Goal: Task Accomplishment & Management: Complete application form

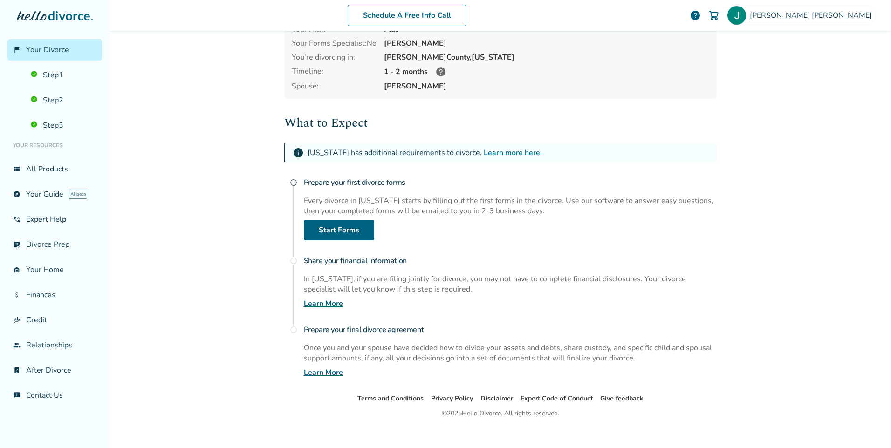
scroll to position [69, 0]
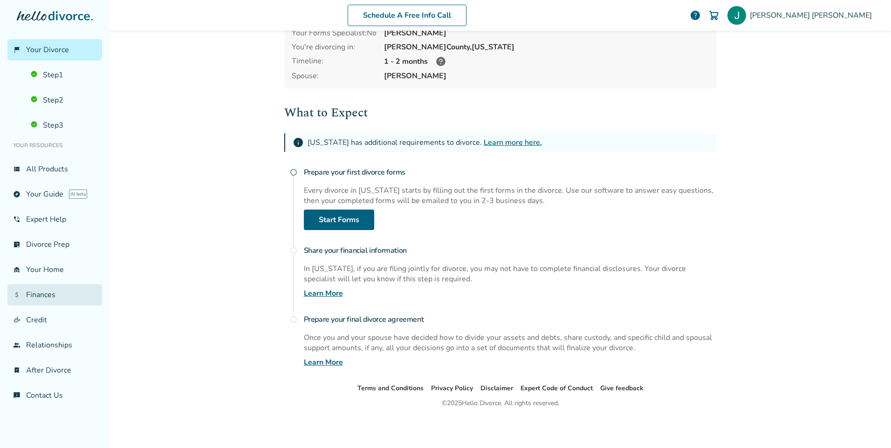
click at [45, 294] on link "attach_money Finances" at bounding box center [54, 294] width 95 height 21
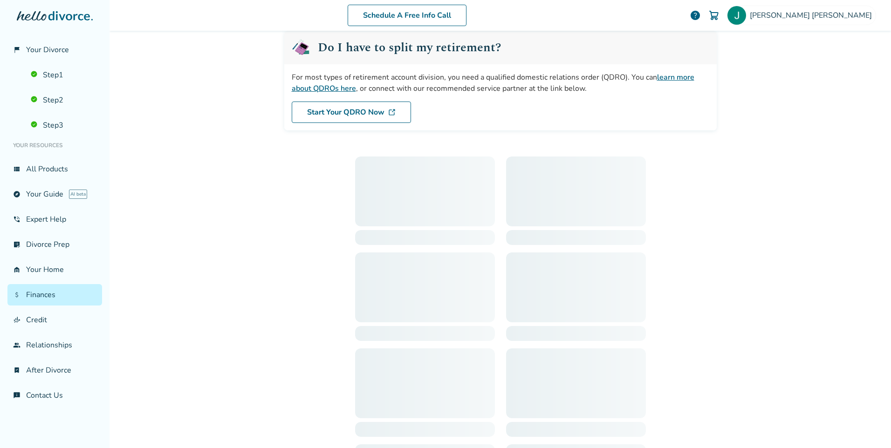
scroll to position [46, 0]
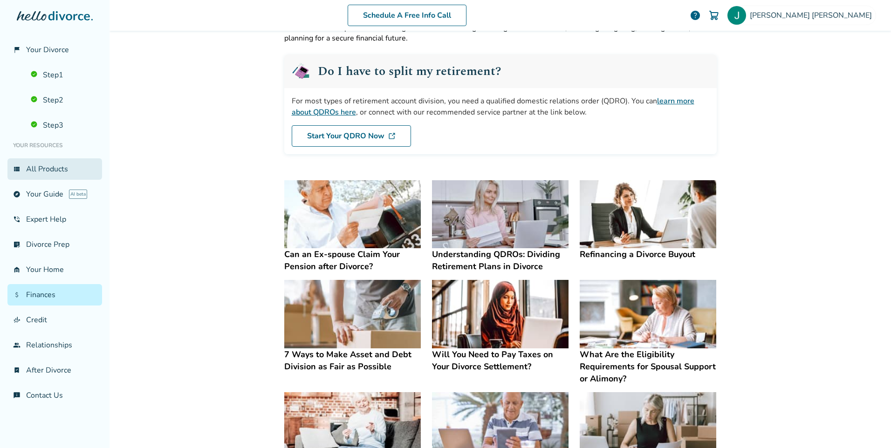
click at [40, 170] on link "view_list All Products" at bounding box center [54, 168] width 95 height 21
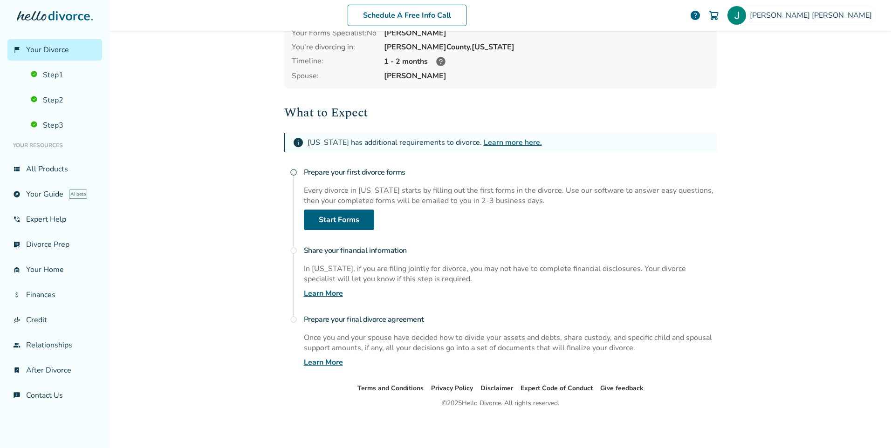
scroll to position [66, 0]
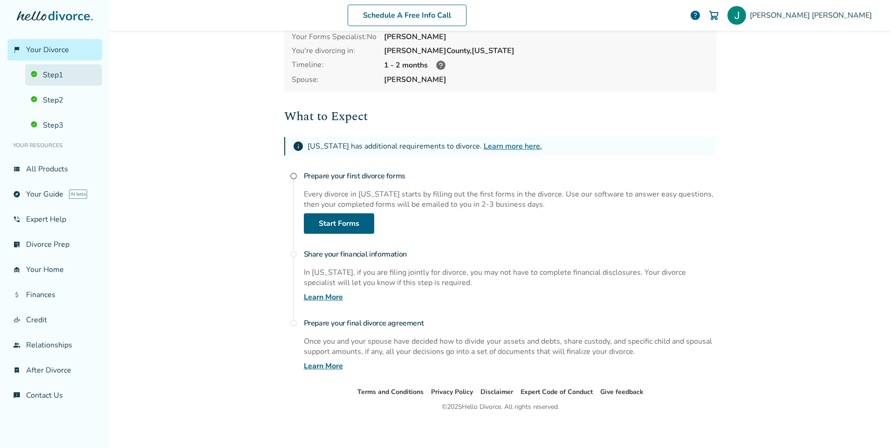
click at [56, 77] on link "Step 1" at bounding box center [63, 74] width 77 height 21
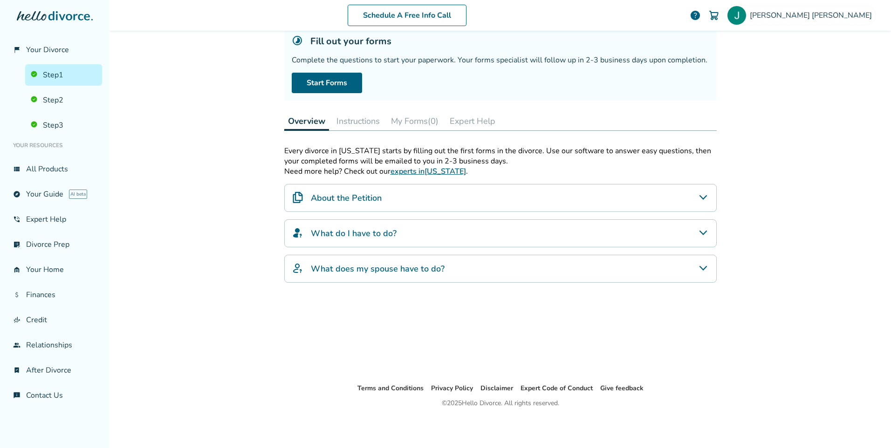
scroll to position [46, 0]
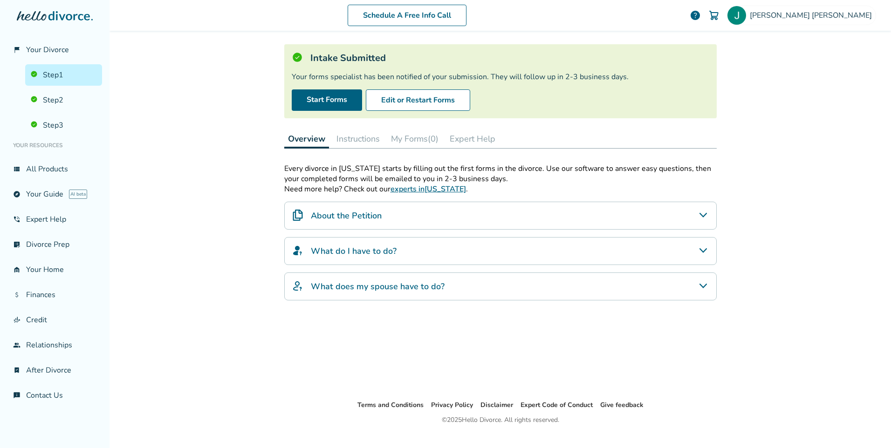
click at [58, 74] on link "Step 1" at bounding box center [63, 74] width 77 height 21
click at [49, 78] on link "Step 1" at bounding box center [63, 74] width 77 height 21
click at [52, 103] on link "Step 2" at bounding box center [63, 99] width 77 height 21
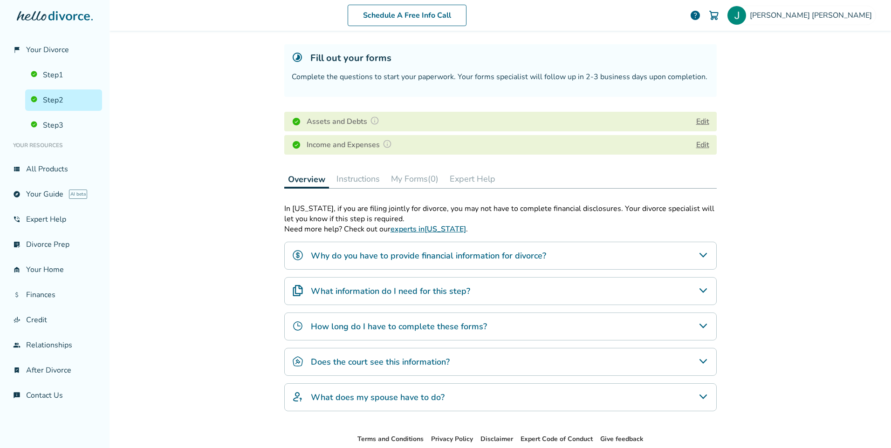
click at [699, 121] on button "Edit" at bounding box center [702, 121] width 13 height 11
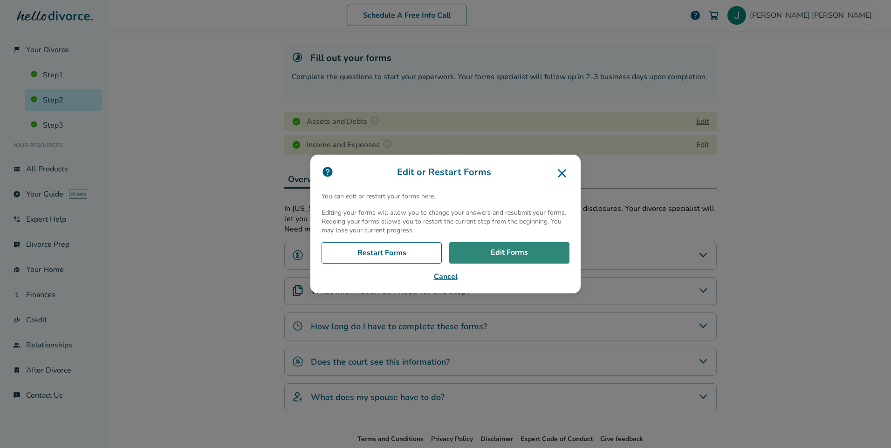
click at [512, 251] on link "Edit Forms" at bounding box center [509, 252] width 120 height 21
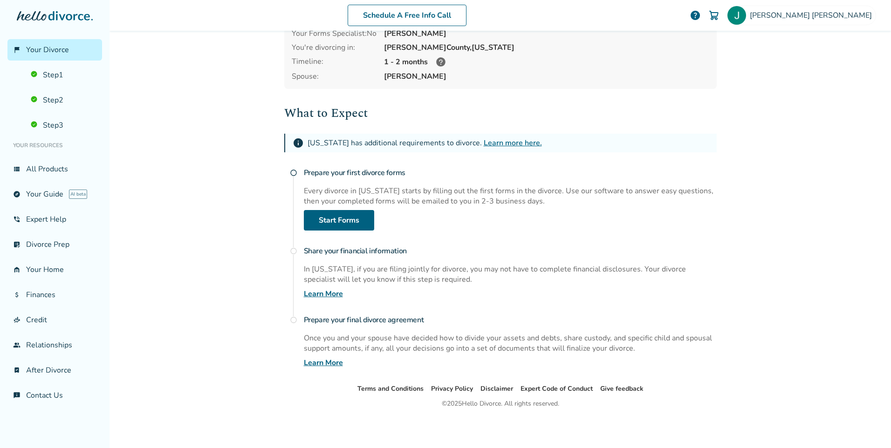
scroll to position [69, 0]
click at [58, 193] on link "explore Your Guide AI beta" at bounding box center [54, 194] width 95 height 21
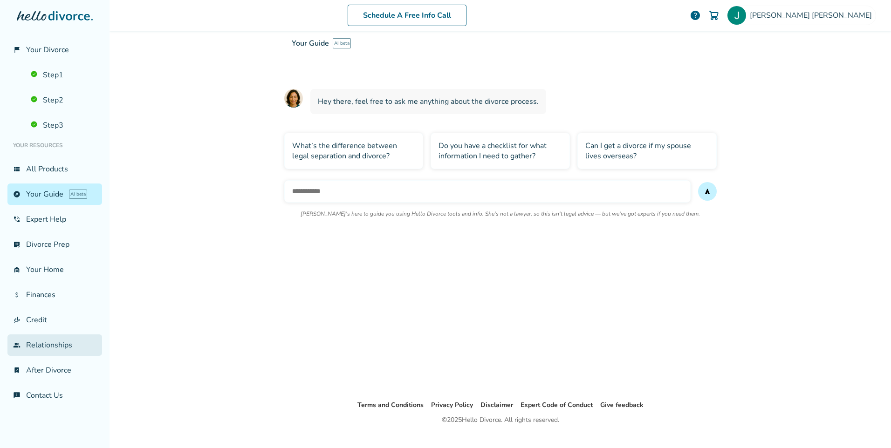
click at [56, 346] on link "group Relationships" at bounding box center [54, 345] width 95 height 21
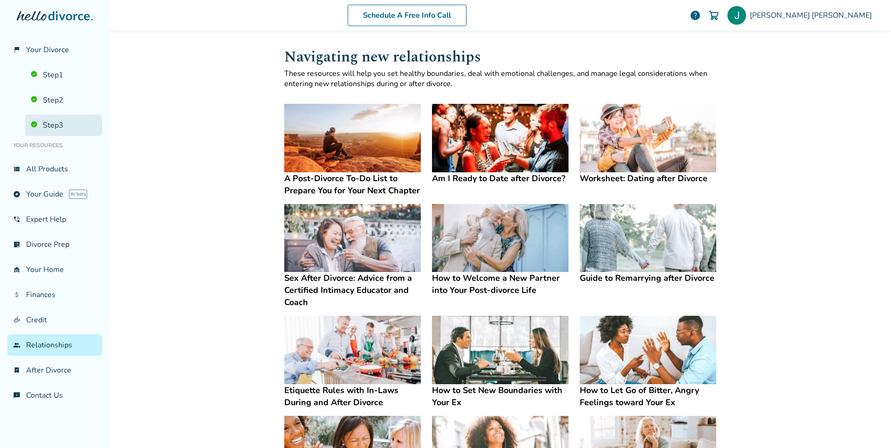
click at [54, 124] on link "Step 3" at bounding box center [63, 125] width 77 height 21
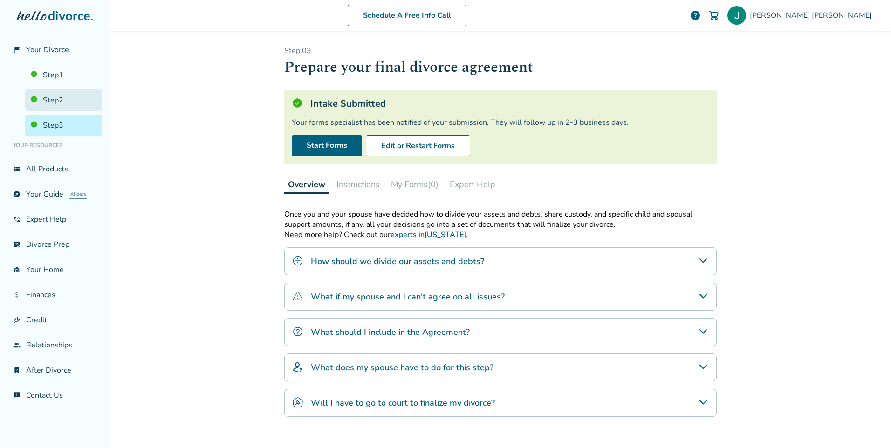
click at [45, 98] on link "Step 2" at bounding box center [63, 99] width 77 height 21
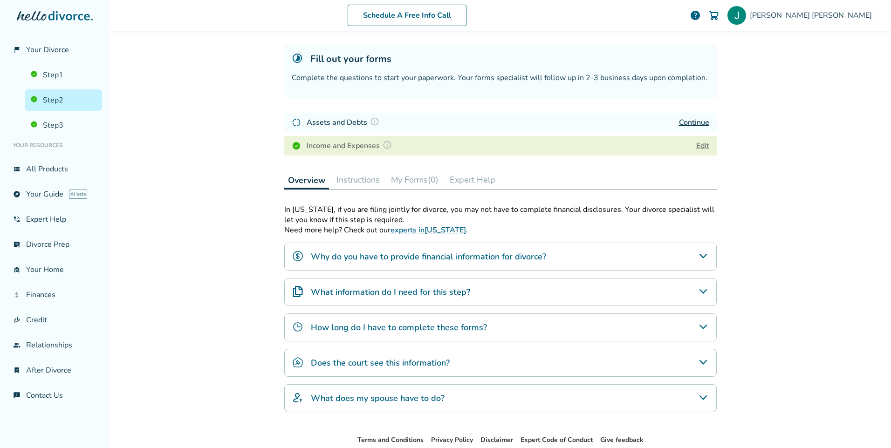
scroll to position [47, 0]
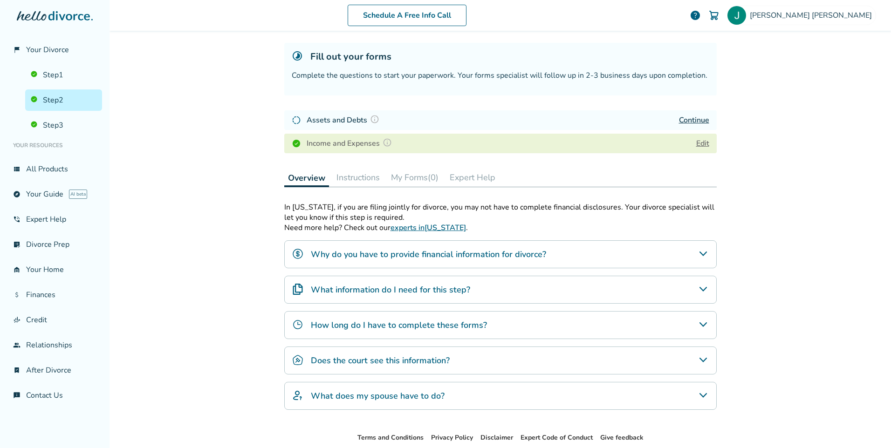
click at [690, 122] on link "Continue" at bounding box center [694, 120] width 30 height 10
